Goal: Information Seeking & Learning: Learn about a topic

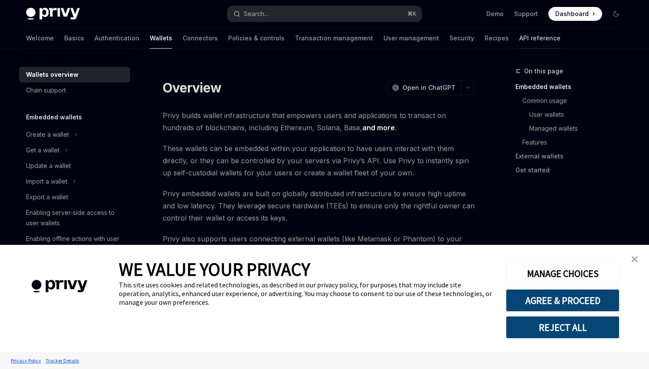
click at [519, 39] on link "API reference" at bounding box center [539, 38] width 41 height 21
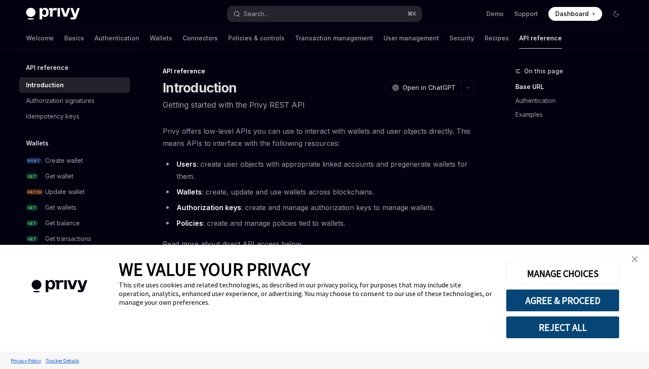
click at [632, 256] on img "close banner" at bounding box center [635, 259] width 6 height 6
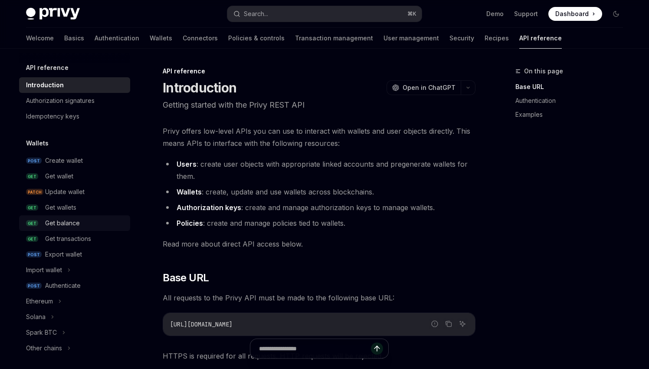
scroll to position [14, 0]
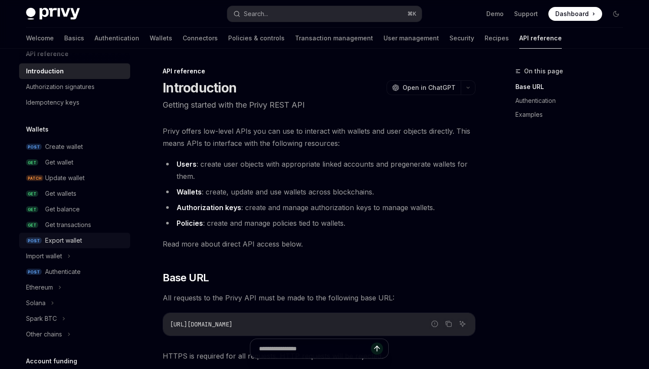
click at [86, 238] on div "Export wallet" at bounding box center [85, 240] width 80 height 10
type textarea "*"
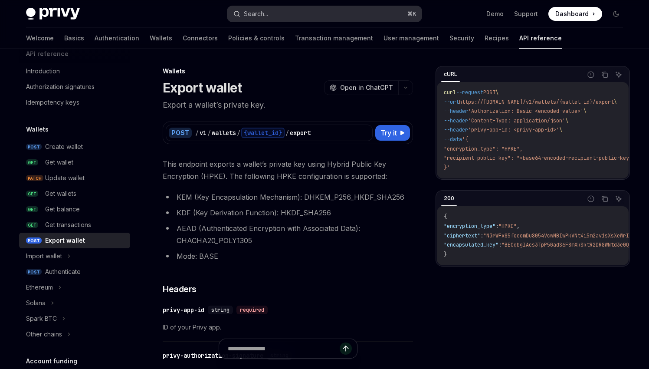
click at [252, 11] on div "Search..." at bounding box center [256, 14] width 24 height 10
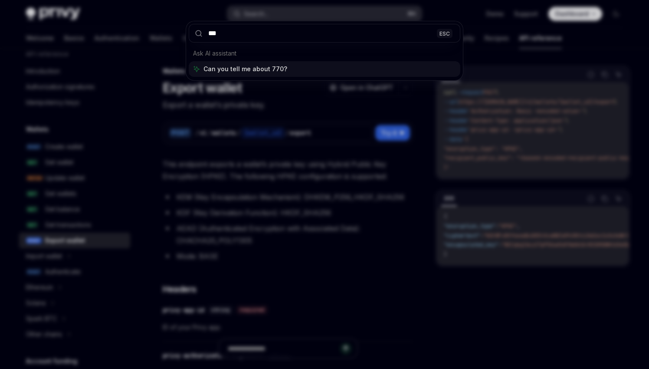
type input "****"
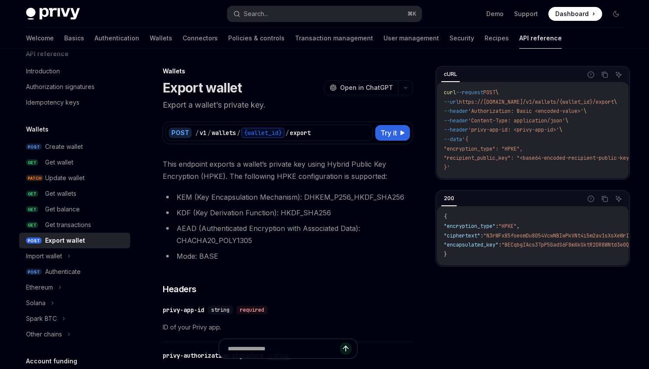
type textarea "*"
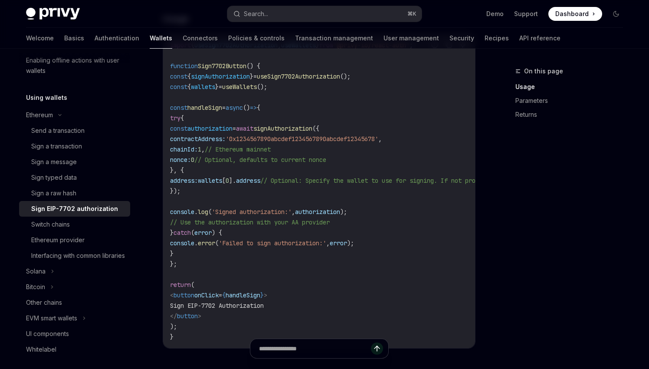
scroll to position [346, 0]
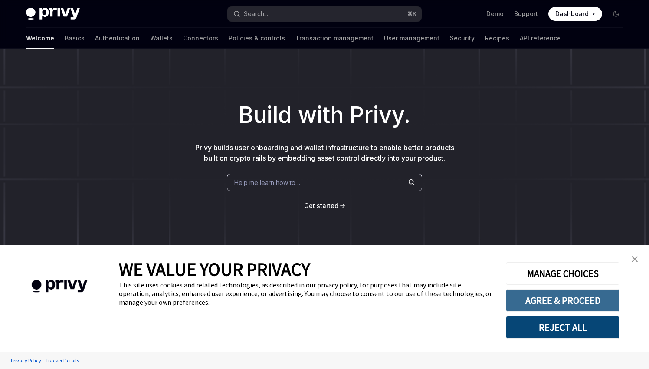
click at [582, 299] on button "AGREE & PROCEED" at bounding box center [563, 300] width 114 height 23
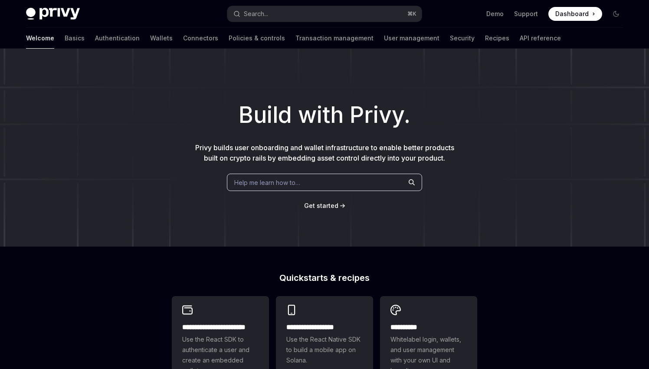
click at [294, 13] on button "Search... ⌘ K" at bounding box center [324, 14] width 194 height 16
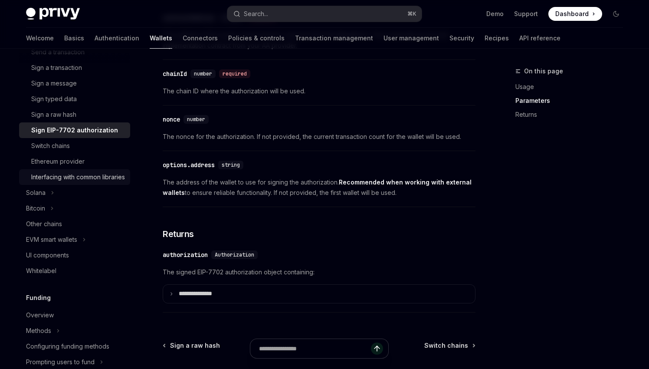
scroll to position [267, 0]
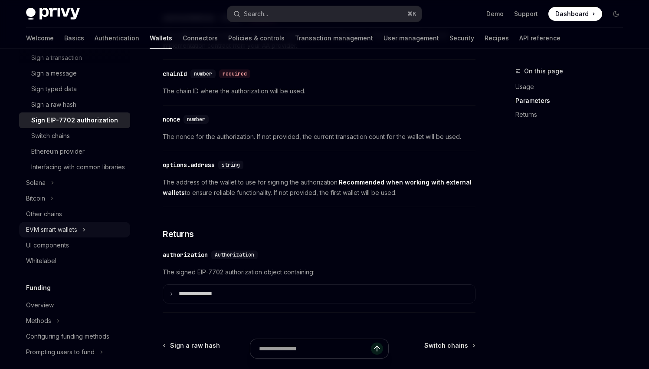
click at [86, 235] on icon at bounding box center [83, 229] width 3 height 10
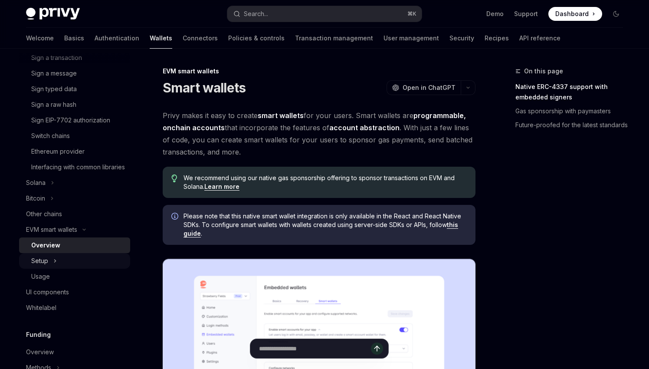
click at [79, 263] on div "Setup" at bounding box center [74, 261] width 111 height 16
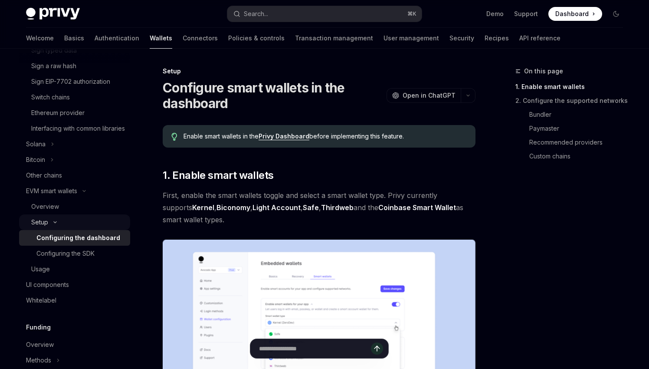
scroll to position [313, 0]
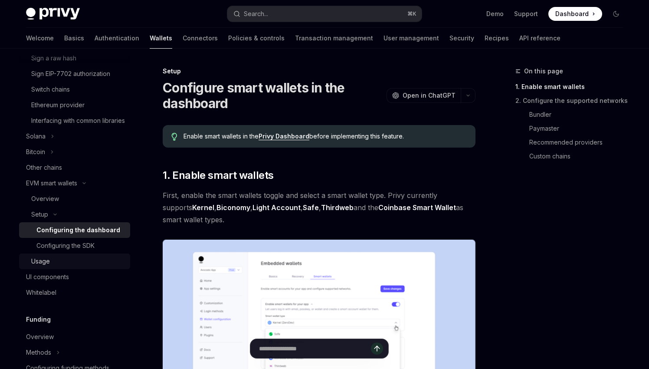
click at [75, 266] on div "Usage" at bounding box center [78, 261] width 94 height 10
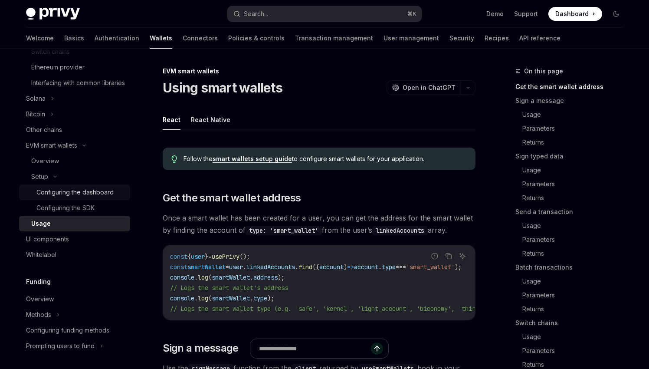
scroll to position [357, 0]
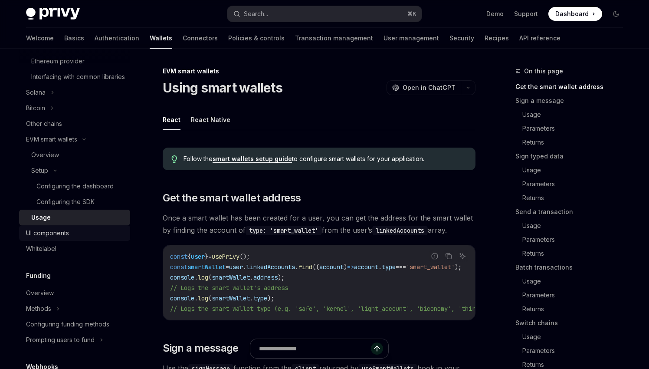
click at [79, 238] on div "UI components" at bounding box center [75, 233] width 99 height 10
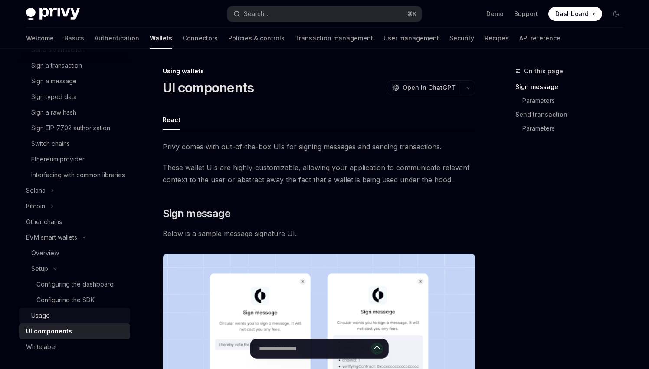
scroll to position [191, 0]
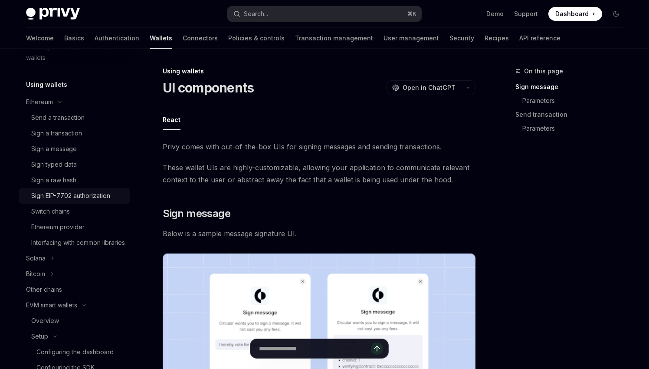
click at [80, 196] on div "Sign EIP-7702 authorization" at bounding box center [70, 195] width 79 height 10
type textarea "*"
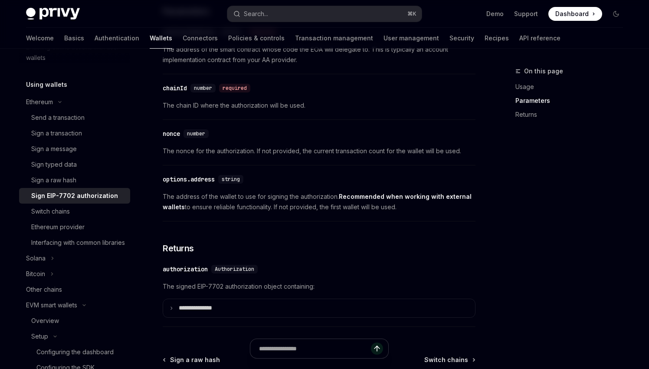
scroll to position [702, 0]
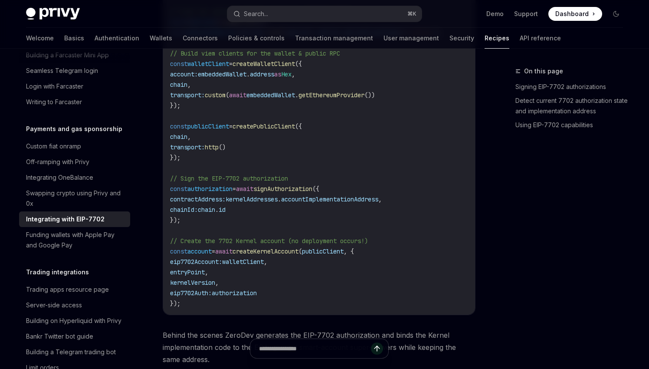
scroll to position [1405, 0]
